Goal: Use online tool/utility: Utilize a website feature to perform a specific function

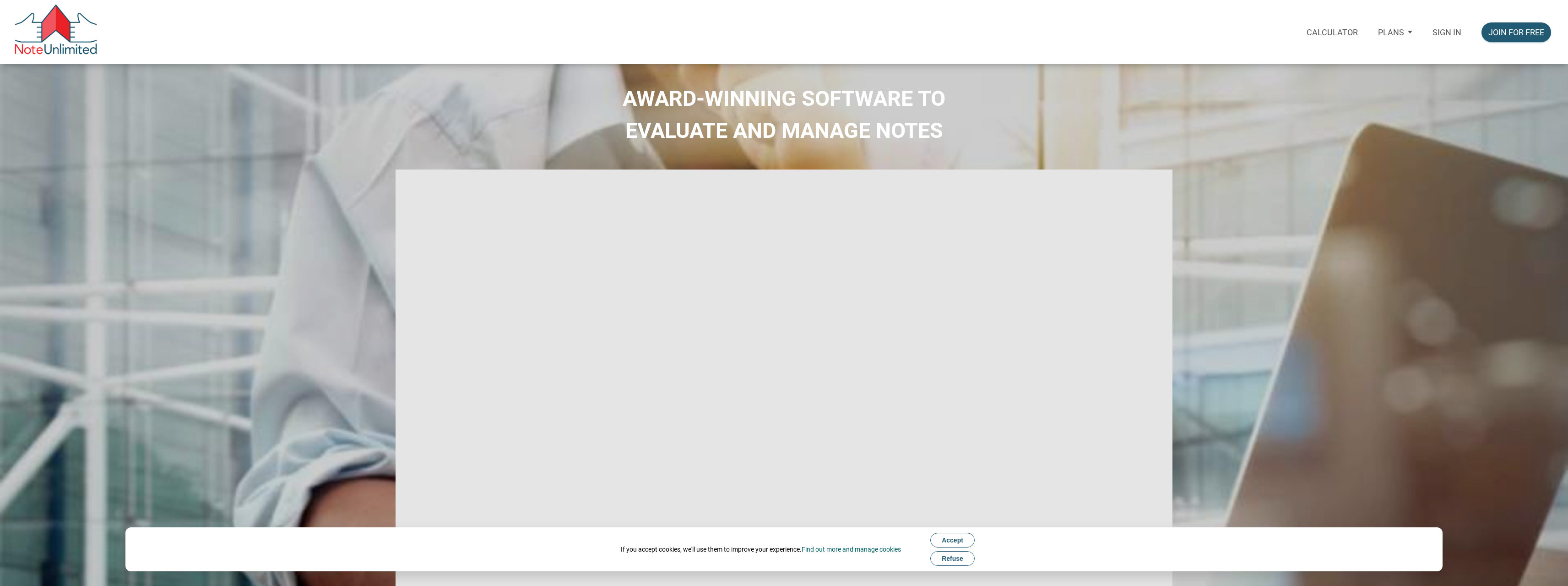
click at [1438, 32] on p "Sign in" at bounding box center [1446, 32] width 29 height 10
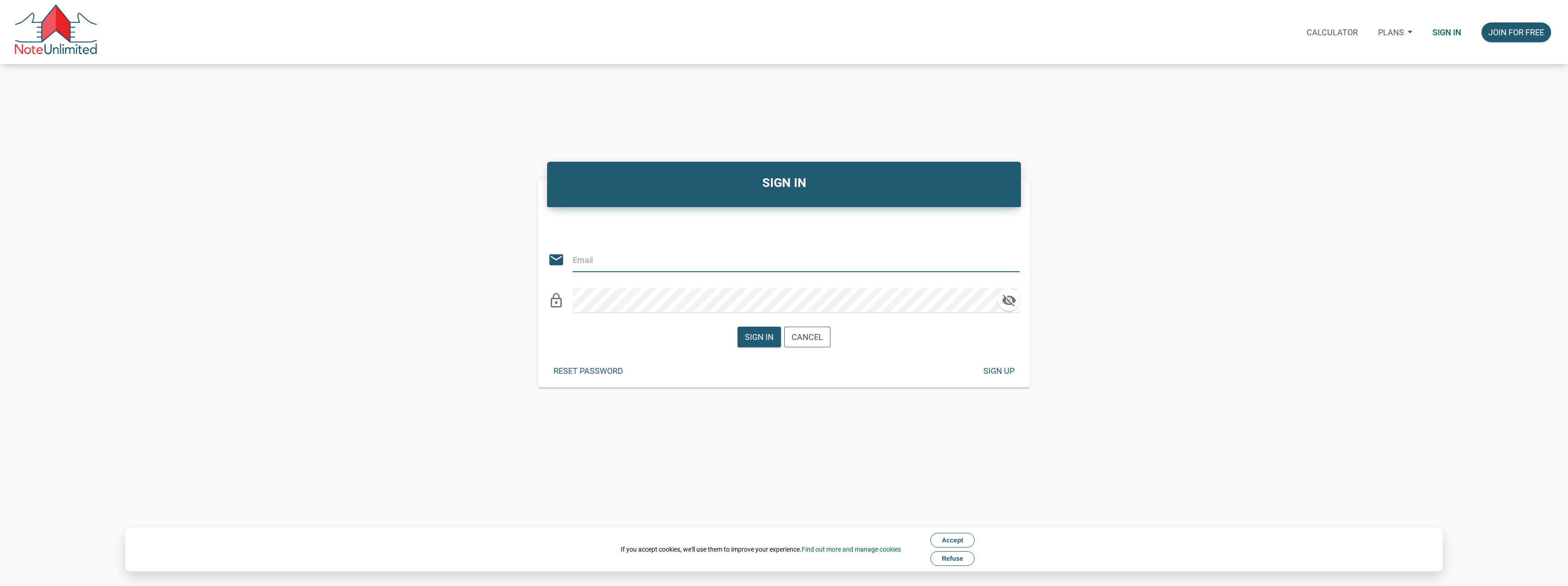
type input "[PERSON_NAME][EMAIL_ADDRESS][DOMAIN_NAME]"
click at [763, 333] on div "Sign in" at bounding box center [759, 337] width 29 height 12
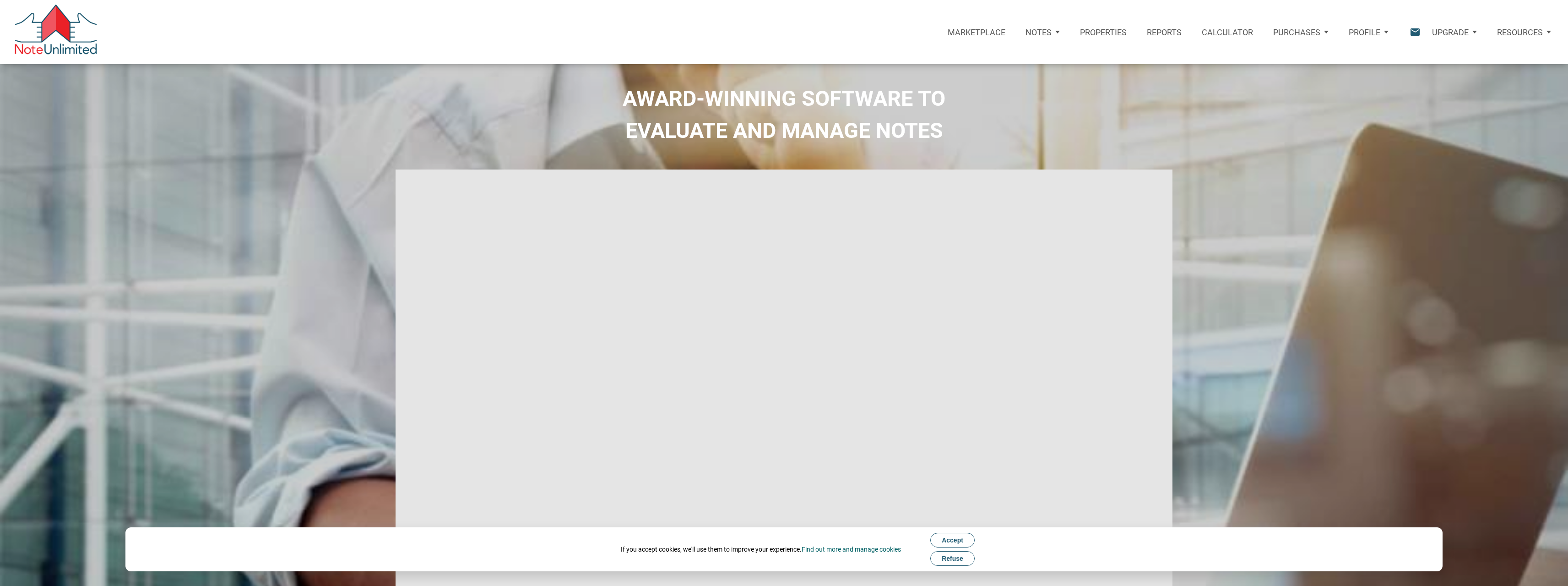
type input "Introduction to new features"
select select
click at [1228, 29] on p "Calculator" at bounding box center [1227, 32] width 51 height 10
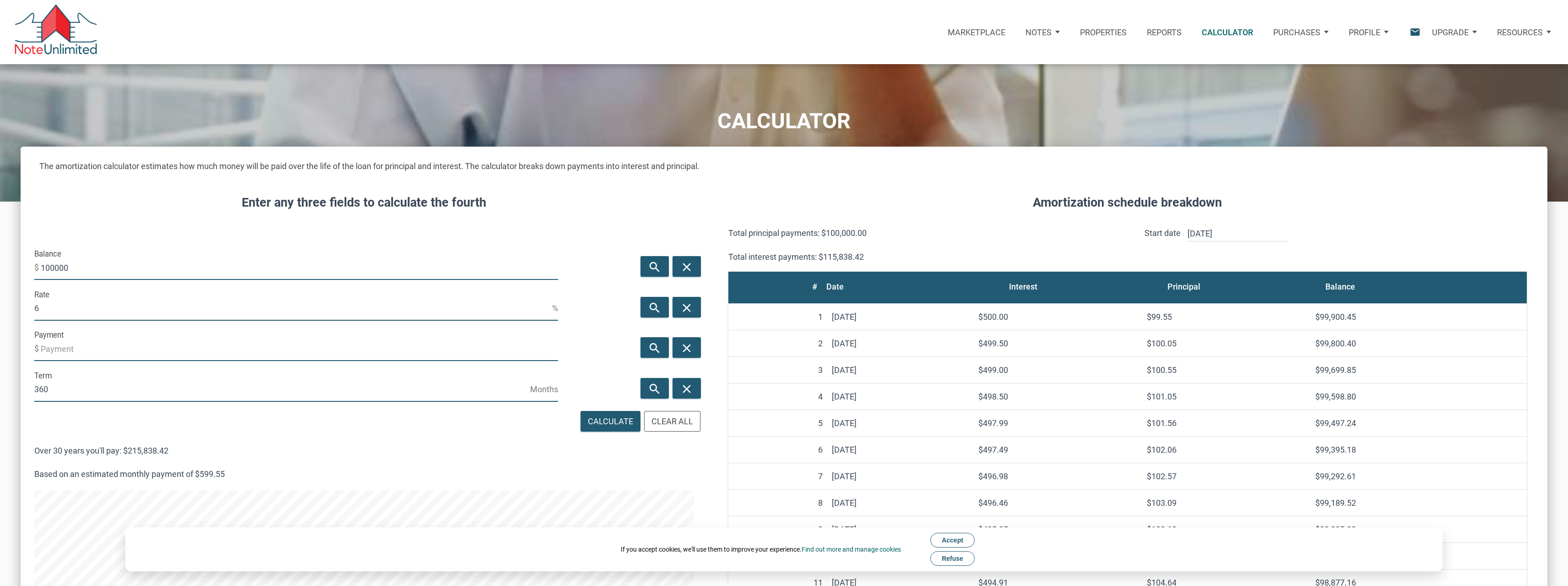
scroll to position [828, 1527]
drag, startPoint x: 79, startPoint y: 267, endPoint x: 0, endPoint y: 271, distance: 79.1
click at [0, 271] on div "CALCULATOR The amortization calculator estimates how much money will be paid ov…" at bounding box center [784, 518] width 1568 height 908
click at [271, 254] on div "Balance $ 100000" at bounding box center [296, 264] width 523 height 34
click at [91, 270] on input "100000" at bounding box center [299, 267] width 517 height 25
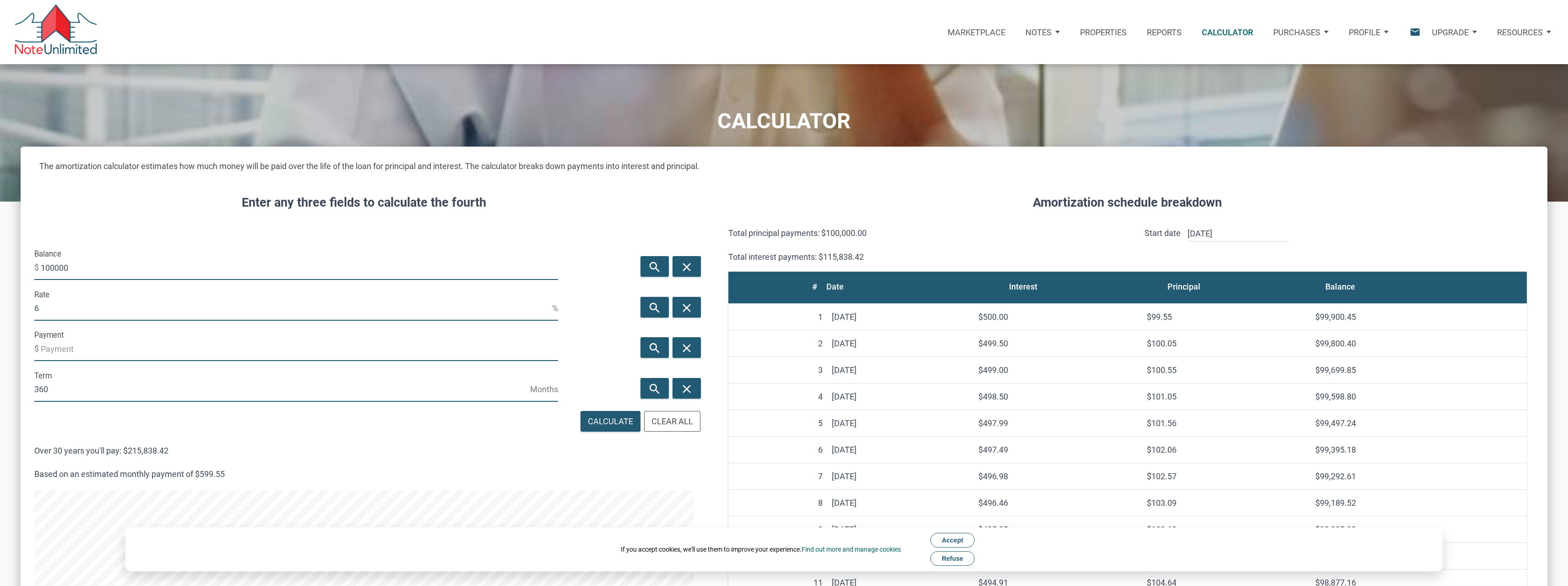
click at [91, 270] on input "100000" at bounding box center [299, 267] width 517 height 25
type input "372000"
click at [64, 308] on input "6" at bounding box center [293, 308] width 518 height 25
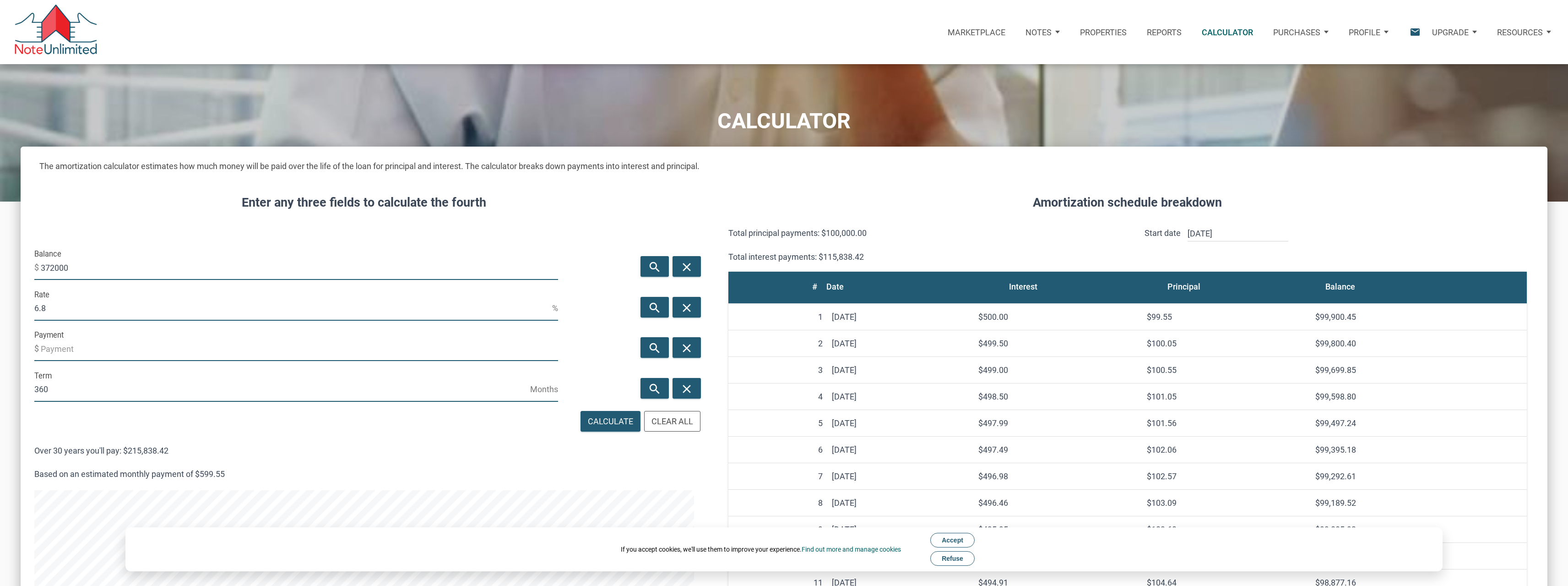
type input "6.8"
click at [195, 236] on div "Enter any three fields to calculate the fourth Balance $ 372000 search close Ra…" at bounding box center [364, 576] width 687 height 792
click at [654, 349] on icon "search" at bounding box center [655, 348] width 11 height 14
type input "-2425.16"
